Goal: Task Accomplishment & Management: Use online tool/utility

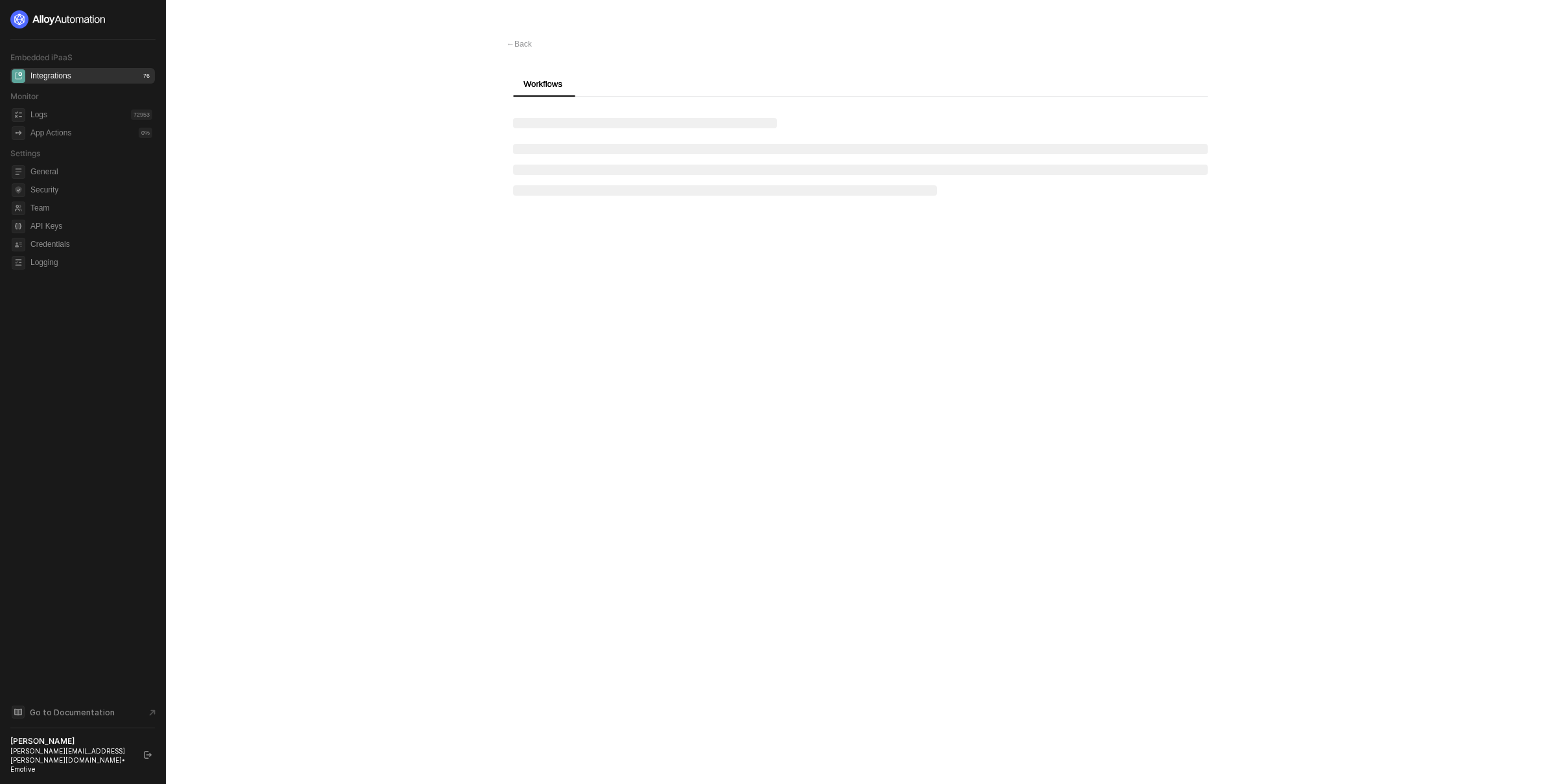
click at [742, 443] on div "← Back Workflows" at bounding box center [860, 392] width 739 height 784
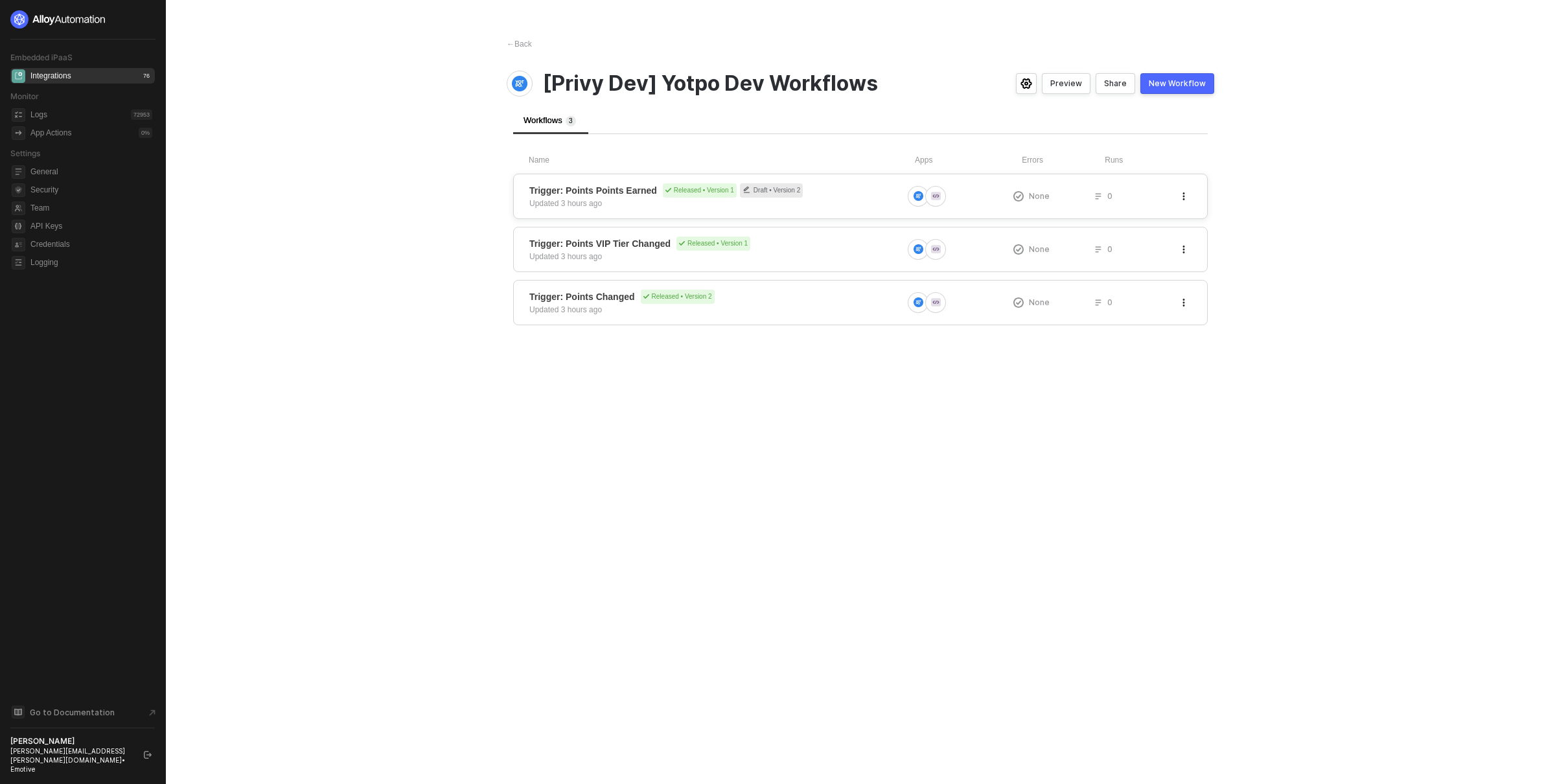
click at [871, 202] on div "Trigger: Points Points Earned Released • Version 1 Draft • Version 2 Updated 3 …" at bounding box center [716, 196] width 373 height 26
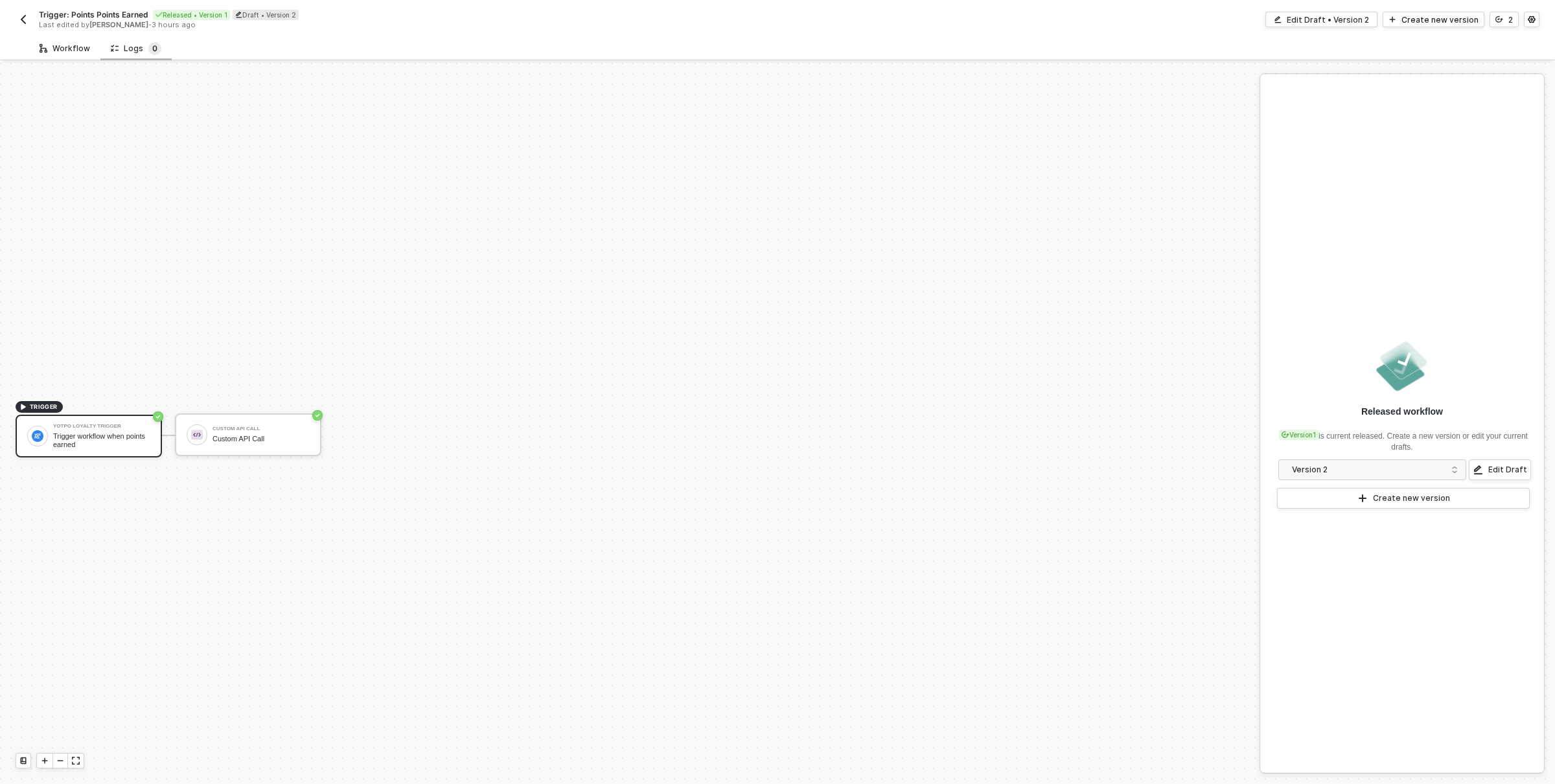
scroll to position [24, 0]
click at [133, 44] on div "Logs 0" at bounding box center [135, 48] width 50 height 13
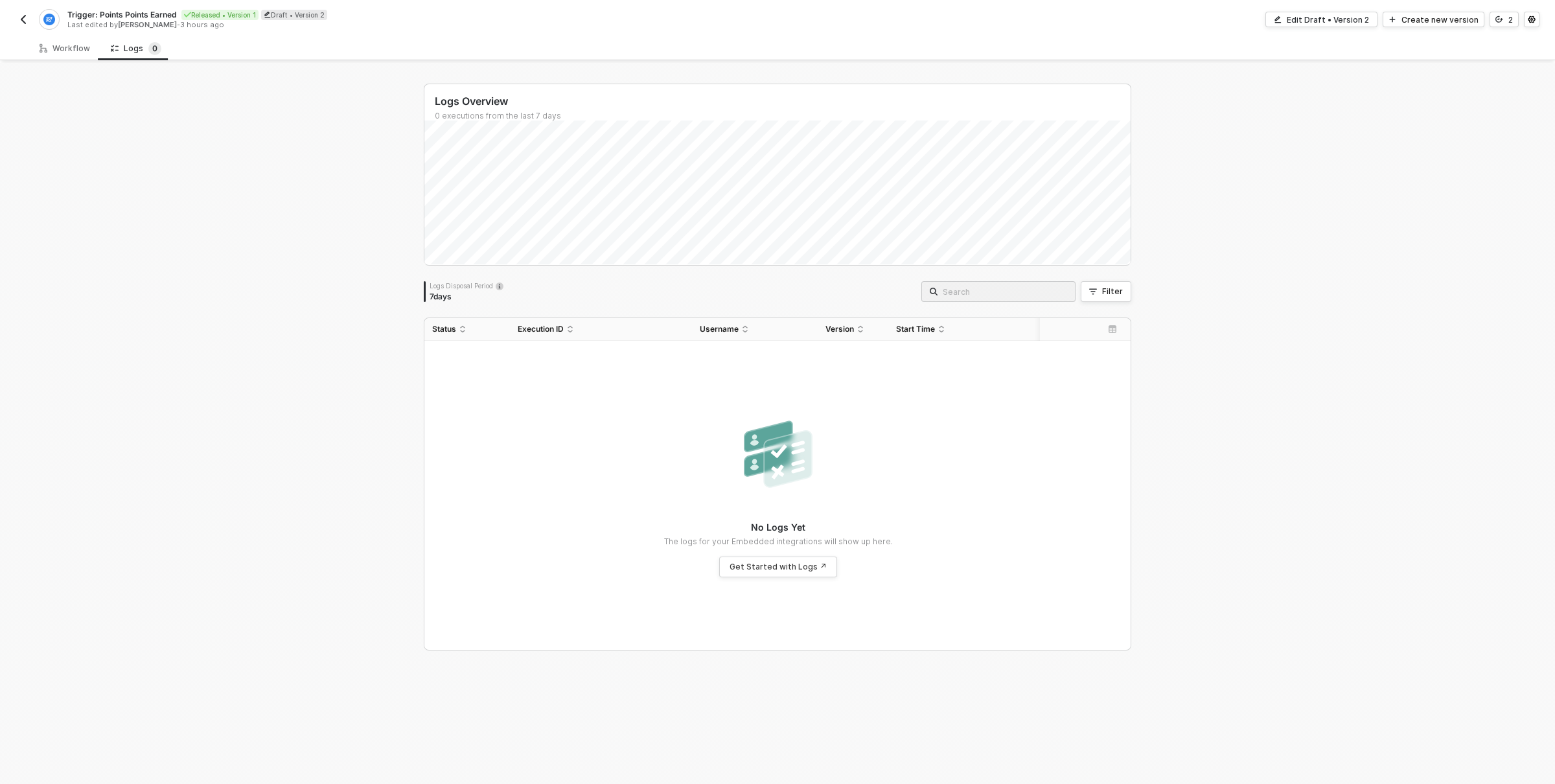
click at [24, 20] on img "button" at bounding box center [23, 19] width 11 height 11
